Goal: Task Accomplishment & Management: Complete application form

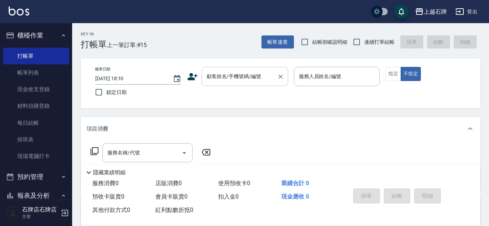
click at [249, 83] on div "顧客姓名/手機號碼/編號" at bounding box center [245, 76] width 87 height 19
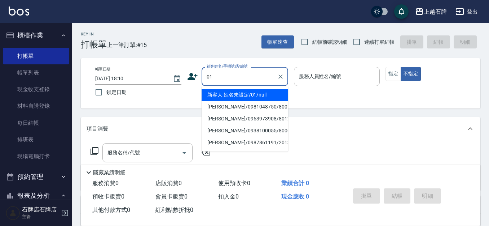
type input "01"
type input "6"
type input "新客人 姓名未設定/01/null"
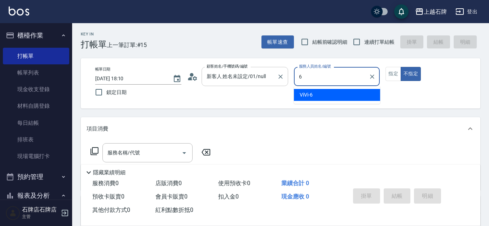
type input "6"
type button "false"
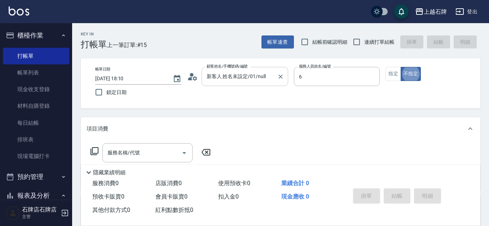
type input "ViVi-6"
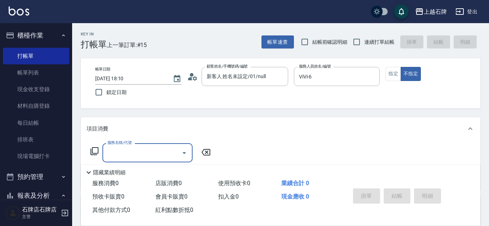
click at [96, 148] on icon at bounding box center [95, 151] width 8 height 8
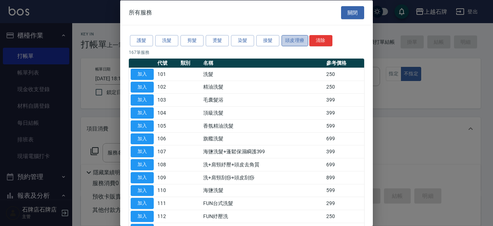
click at [297, 43] on button "頭皮理療" at bounding box center [294, 40] width 27 height 11
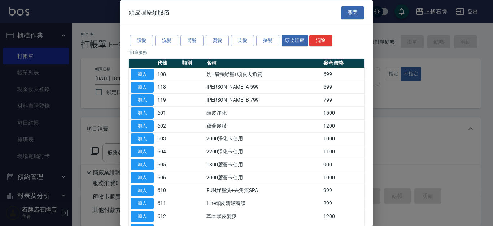
click at [155, 86] on td "加入" at bounding box center [142, 86] width 27 height 13
click at [151, 85] on button "加入" at bounding box center [142, 86] width 23 height 11
type input "[PERSON_NAME] A 599(118)"
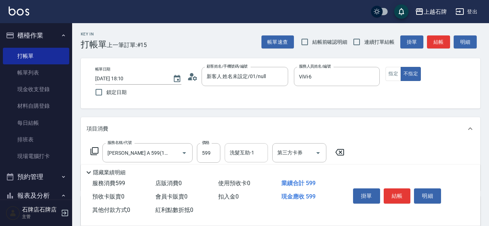
click at [237, 152] on div "洗髮互助-1 洗髮互助-1" at bounding box center [246, 152] width 43 height 19
type input "嘉芸-22"
click at [437, 47] on button "結帳" at bounding box center [438, 41] width 23 height 13
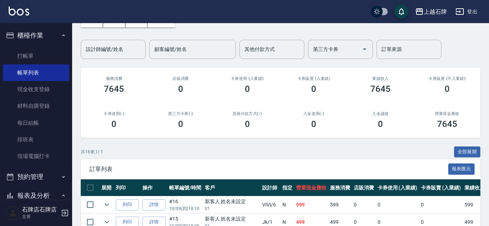
scroll to position [108, 0]
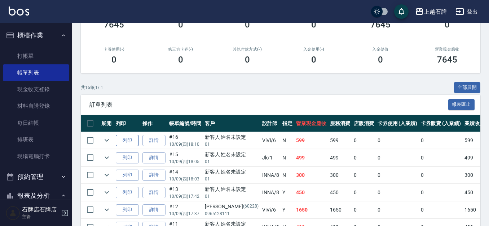
click at [131, 138] on button "列印" at bounding box center [127, 140] width 23 height 11
drag, startPoint x: 50, startPoint y: 54, endPoint x: 73, endPoint y: 45, distance: 25.3
click at [49, 55] on link "打帳單" at bounding box center [36, 56] width 66 height 17
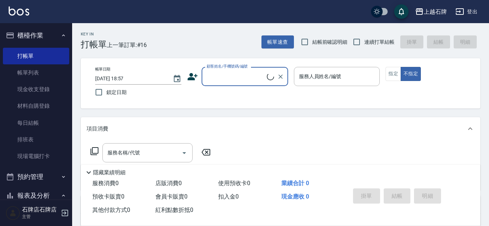
click at [246, 77] on input "顧客姓名/手機號碼/編號" at bounding box center [236, 76] width 62 height 13
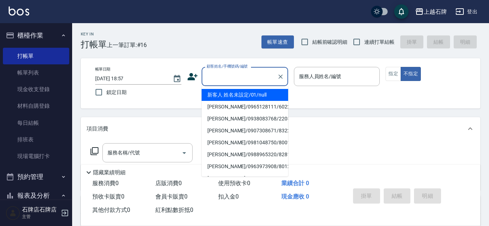
click at [258, 95] on li "新客人 姓名未設定/01/null" at bounding box center [245, 95] width 87 height 12
type input "1"
type input "新客人 姓名未設定/01/null"
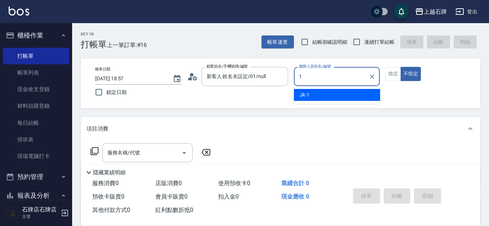
drag, startPoint x: 192, startPoint y: 108, endPoint x: 196, endPoint y: 104, distance: 5.4
click at [192, 107] on body "上越石牌 登出 櫃檯作業 打帳單 帳單列表 現金收支登錄 材料自購登錄 每日結帳 排班表 現場電腦打卡 預約管理 預約管理 單日預約紀錄 單週預約紀錄 報表及…" at bounding box center [244, 176] width 489 height 352
click at [359, 93] on div "Jk -1" at bounding box center [337, 95] width 86 height 12
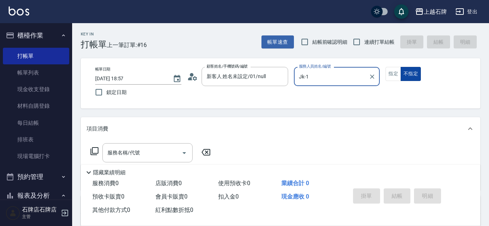
type input "Jk-1"
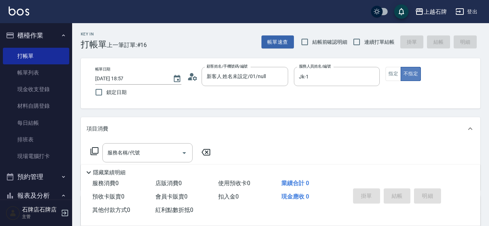
click at [418, 72] on button "不指定" at bounding box center [411, 74] width 20 height 14
click at [400, 70] on button "指定" at bounding box center [394, 74] width 16 height 14
click at [156, 149] on input "服務名稱/代號" at bounding box center [142, 152] width 73 height 13
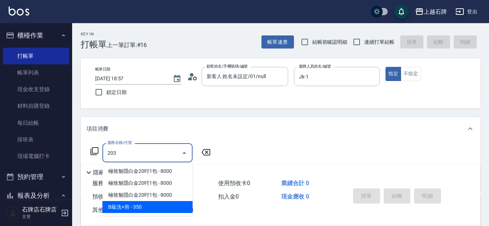
click at [156, 204] on span "B級洗+剪 - 350" at bounding box center [147, 207] width 90 height 12
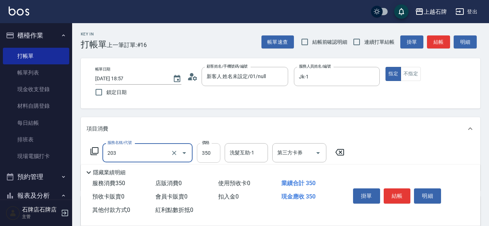
type input "B級洗+剪(203)"
click at [202, 157] on input "350" at bounding box center [208, 152] width 23 height 19
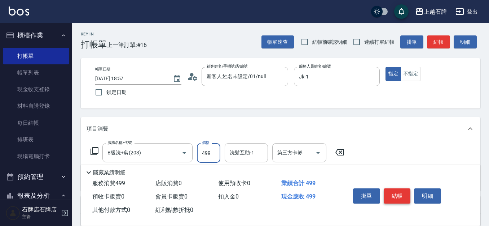
type input "499"
click at [398, 194] on button "結帳" at bounding box center [397, 195] width 27 height 15
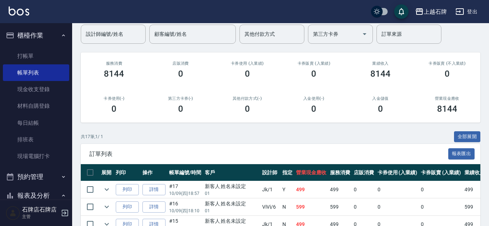
scroll to position [72, 0]
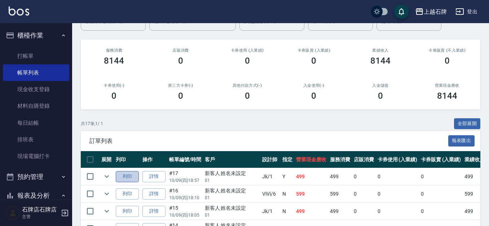
click at [130, 178] on button "列印" at bounding box center [127, 176] width 23 height 11
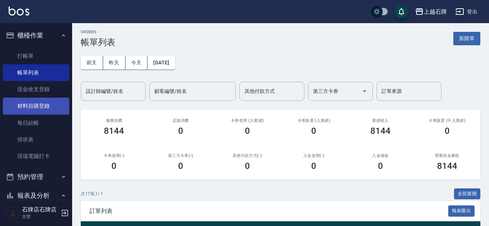
scroll to position [0, 0]
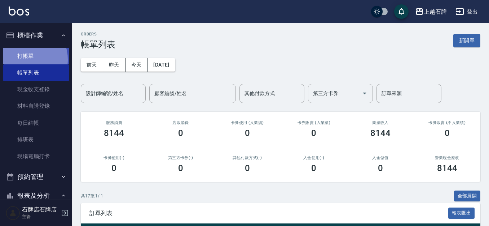
click at [26, 59] on link "打帳單" at bounding box center [36, 56] width 66 height 17
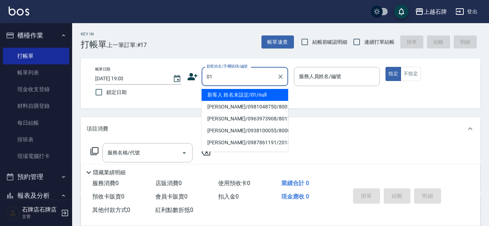
type input "新客人 姓名未設定/01/null"
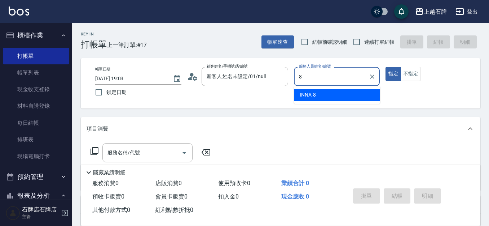
type input "INNA-8"
type button "true"
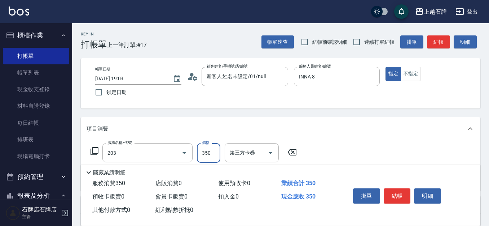
type input "B級洗+剪(203)"
type input "450"
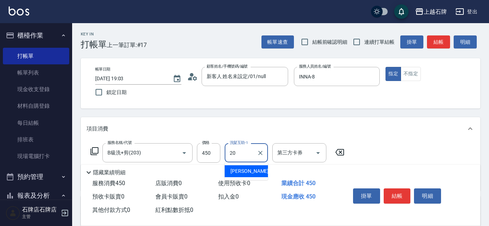
type input "[PERSON_NAME]-20"
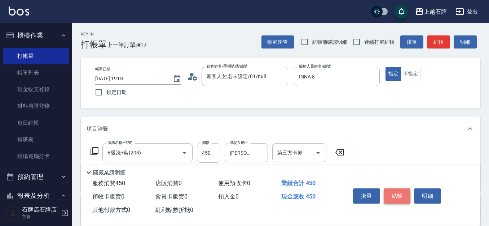
click at [401, 189] on button "結帳" at bounding box center [397, 195] width 27 height 15
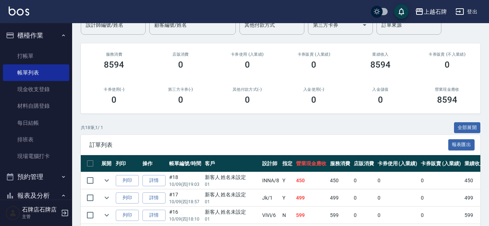
scroll to position [72, 0]
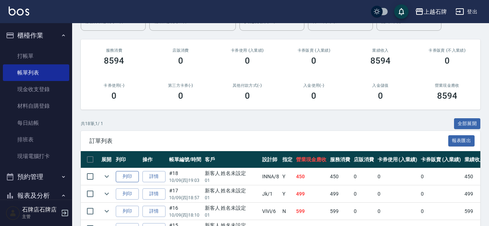
click at [131, 178] on button "列印" at bounding box center [127, 176] width 23 height 11
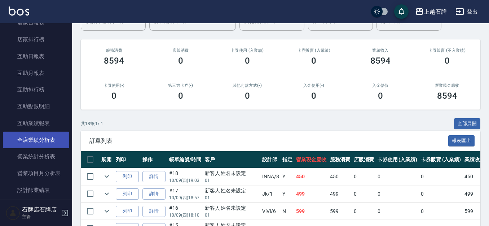
scroll to position [289, 0]
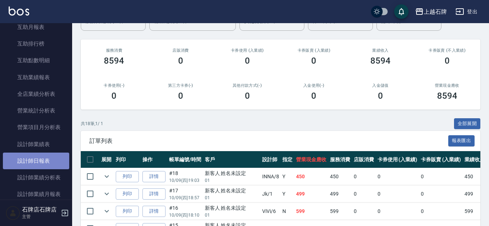
click at [43, 162] on link "設計師日報表" at bounding box center [36, 160] width 66 height 17
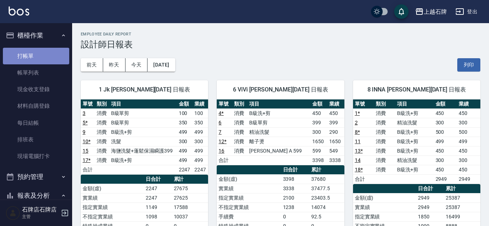
click at [40, 62] on link "打帳單" at bounding box center [36, 56] width 66 height 17
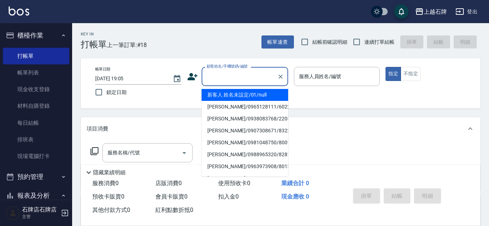
click at [217, 72] on input "顧客姓名/手機號碼/編號" at bounding box center [239, 76] width 69 height 13
click at [278, 92] on li "新客人 姓名未設定/01/null" at bounding box center [245, 95] width 87 height 12
type input "1"
type input "新客人 姓名未設定/01/null"
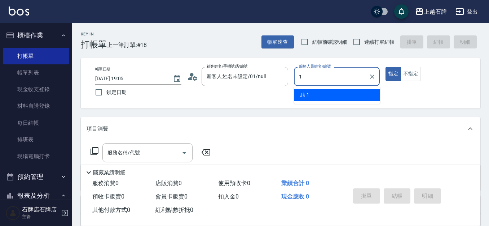
click at [309, 95] on span "Jk -1" at bounding box center [305, 95] width 10 height 8
type input "Jk-1"
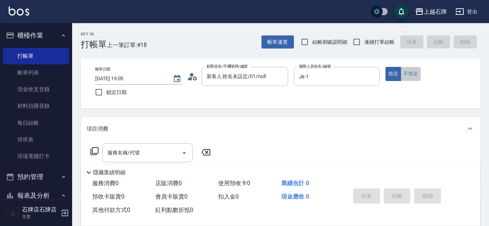
click at [403, 75] on button "不指定" at bounding box center [411, 74] width 20 height 14
click at [158, 149] on input "服務名稱/代號" at bounding box center [142, 152] width 73 height 13
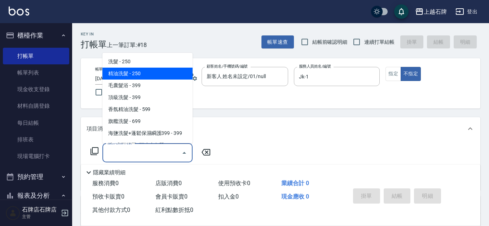
click at [168, 75] on span "精油洗髮 - 250" at bounding box center [147, 73] width 90 height 12
type input "精油洗髮(102)"
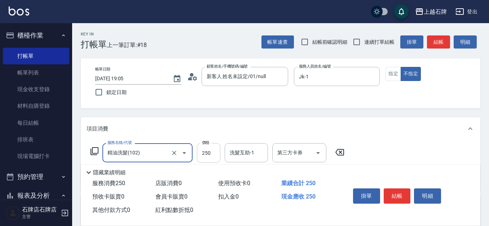
click at [218, 154] on input "250" at bounding box center [208, 152] width 23 height 19
type input "300"
click at [243, 148] on input "洗髮互助-1" at bounding box center [246, 152] width 37 height 13
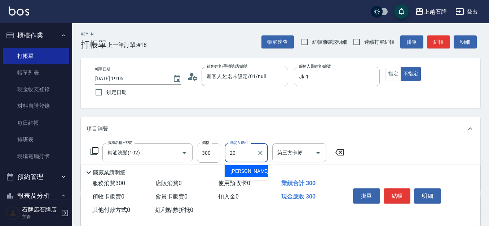
click at [257, 168] on div "[PERSON_NAME] -20" at bounding box center [246, 171] width 43 height 12
type input "[PERSON_NAME]-20"
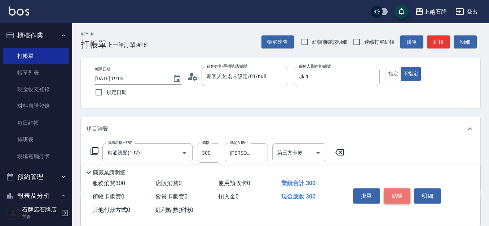
click at [398, 199] on button "結帳" at bounding box center [397, 195] width 27 height 15
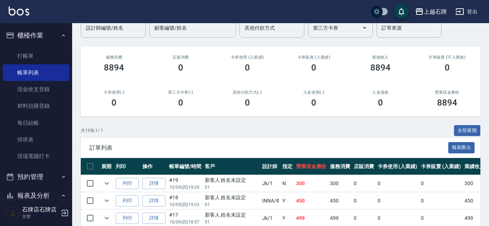
scroll to position [72, 0]
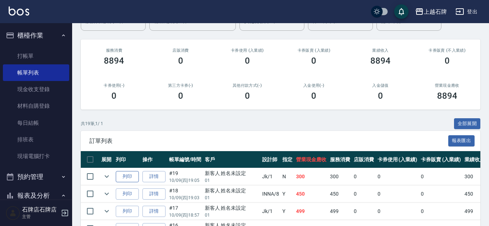
click at [129, 177] on button "列印" at bounding box center [127, 176] width 23 height 11
